Goal: Information Seeking & Learning: Check status

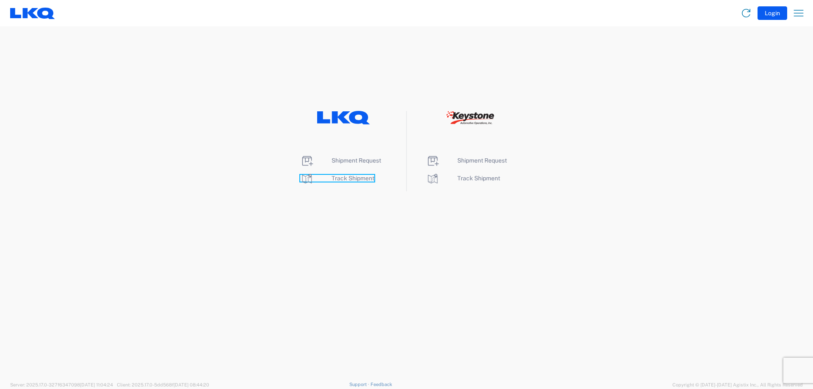
click at [346, 180] on span "Track Shipment" at bounding box center [353, 178] width 43 height 7
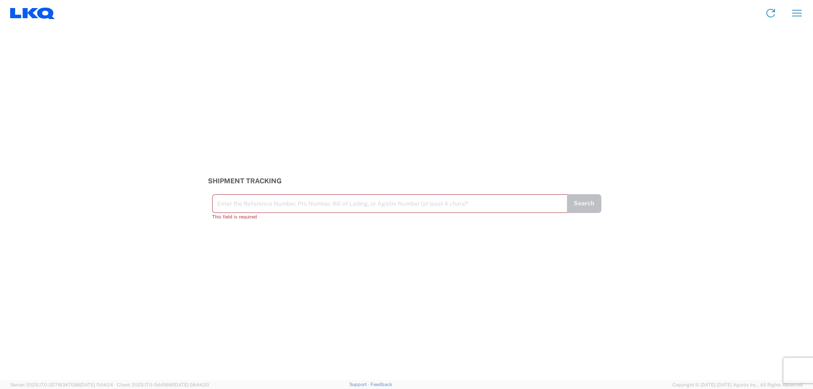
click at [244, 200] on input "text" at bounding box center [389, 203] width 345 height 15
paste input "56498234"
type input "56498234"
click at [581, 208] on button "Search" at bounding box center [584, 207] width 35 height 19
